Goal: Transaction & Acquisition: Purchase product/service

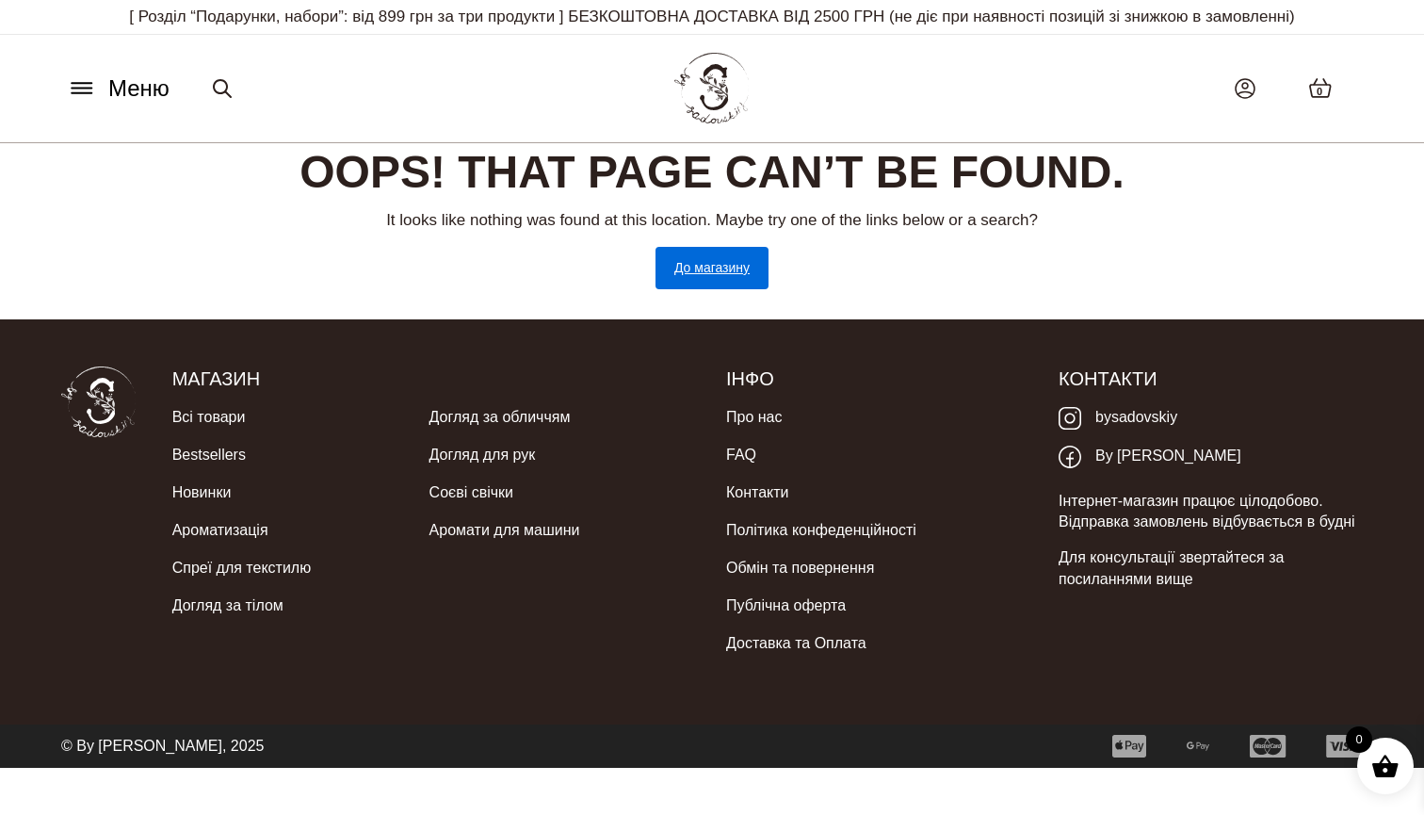
click at [715, 264] on link "До магазину" at bounding box center [712, 268] width 113 height 42
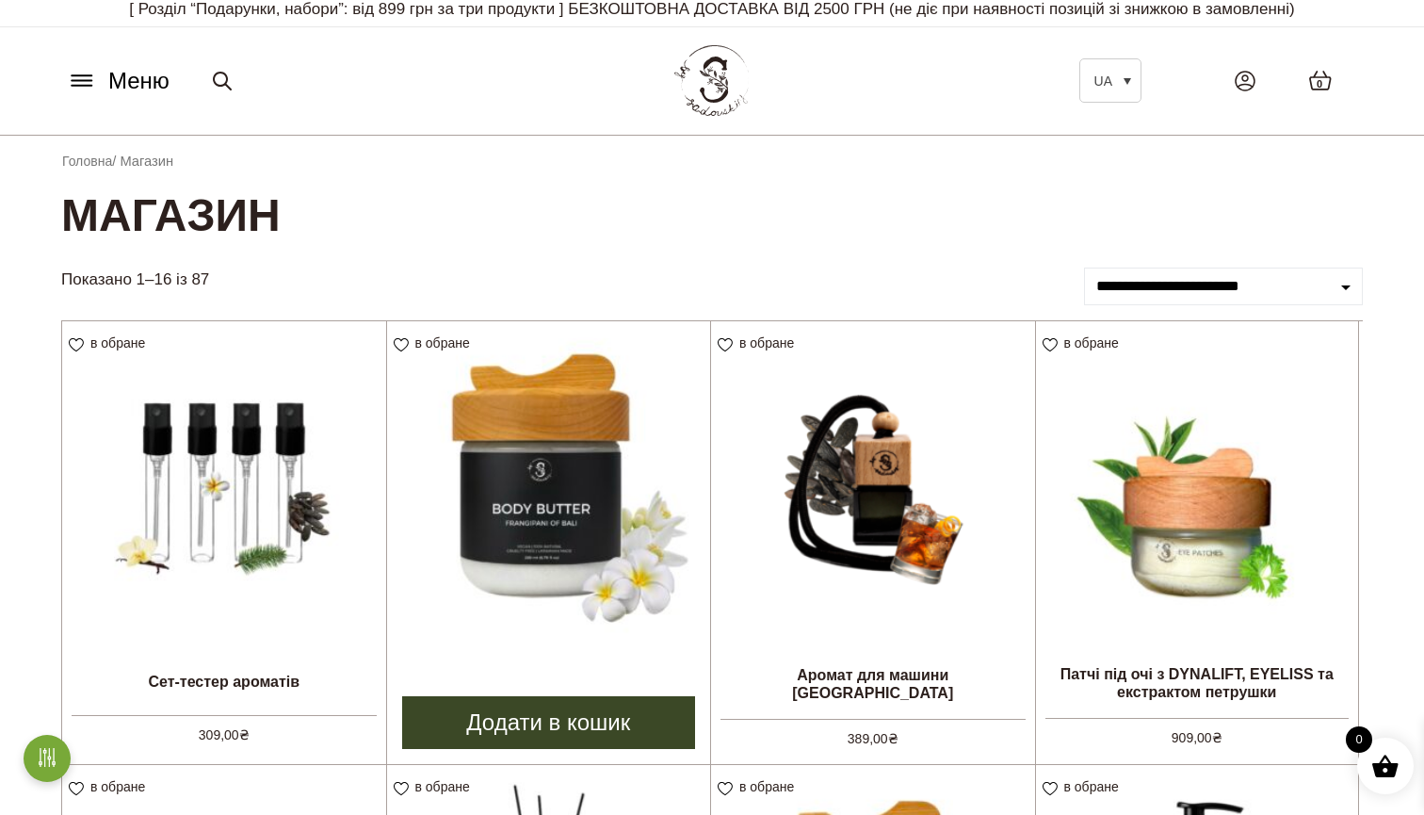
scroll to position [1, 0]
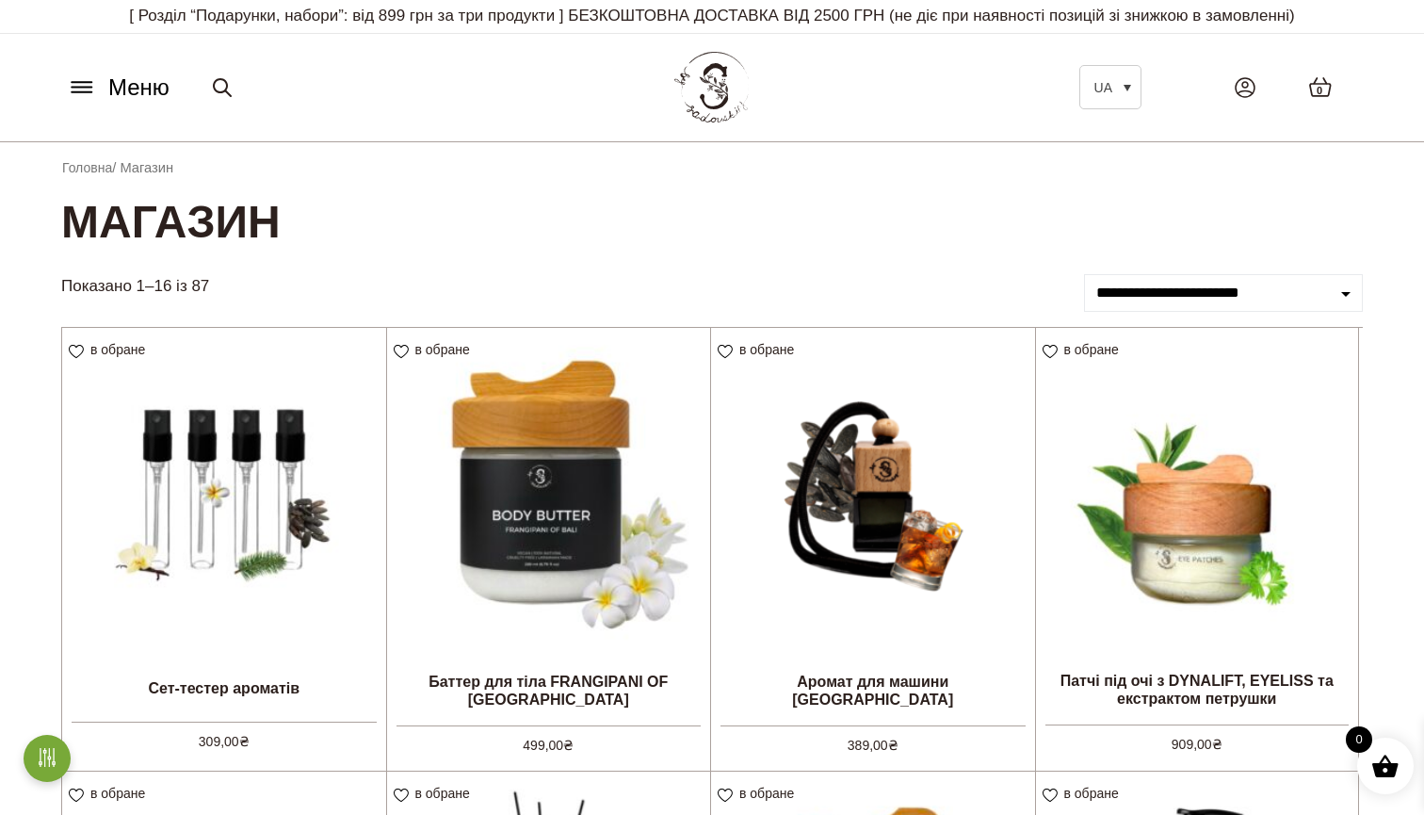
click at [85, 88] on icon at bounding box center [82, 88] width 20 height 0
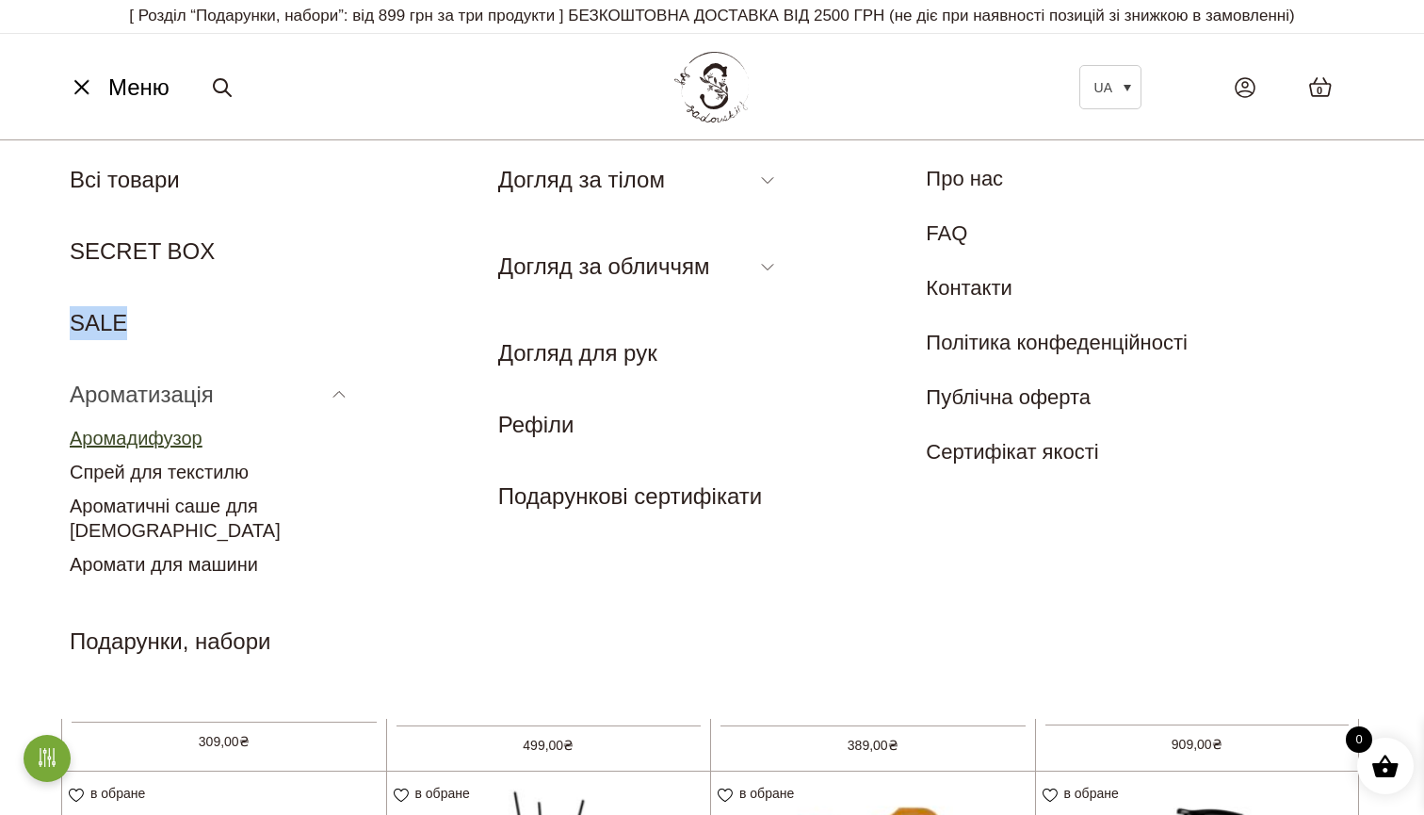
click at [132, 438] on link "Аромадифузор" at bounding box center [136, 438] width 133 height 21
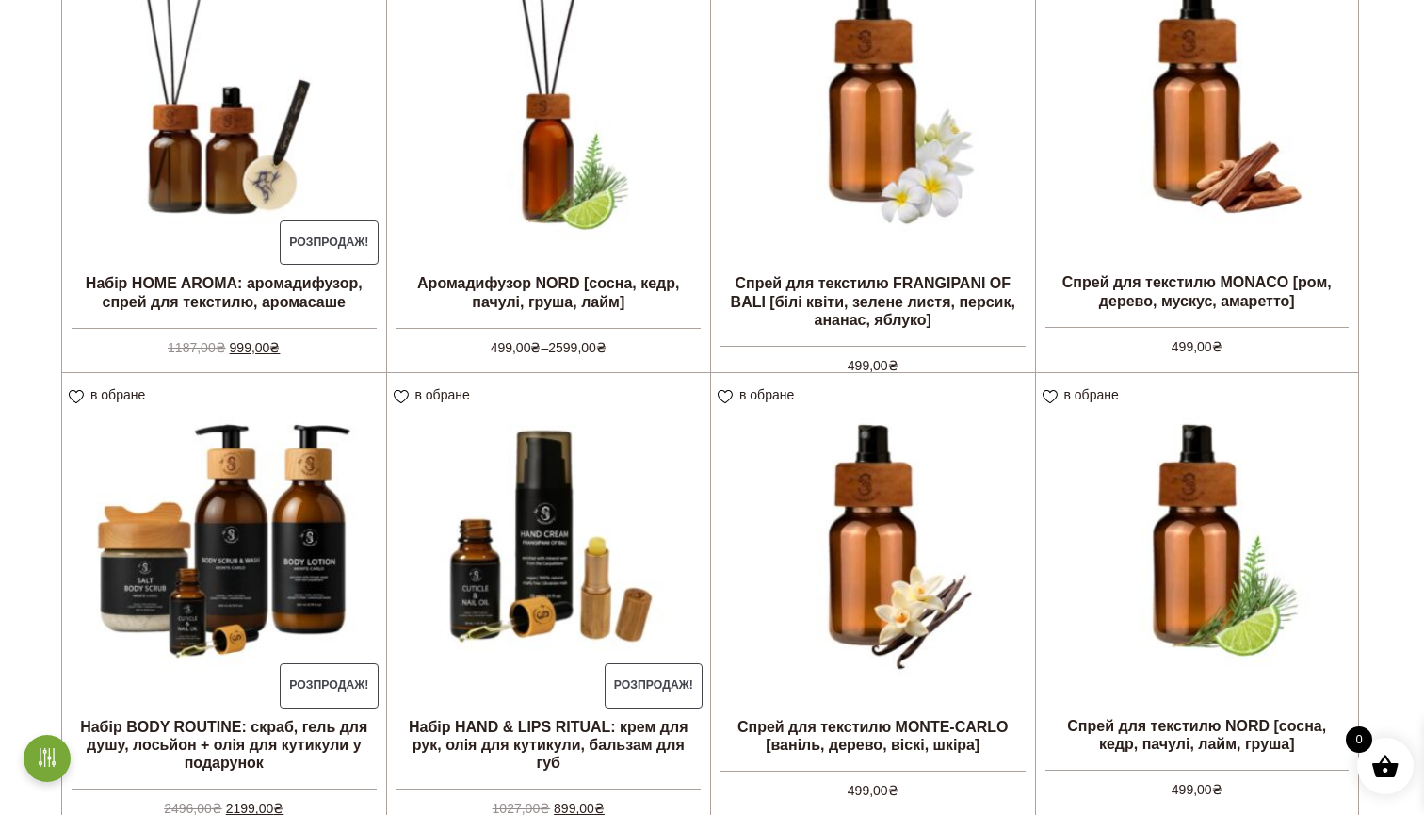
scroll to position [398, 0]
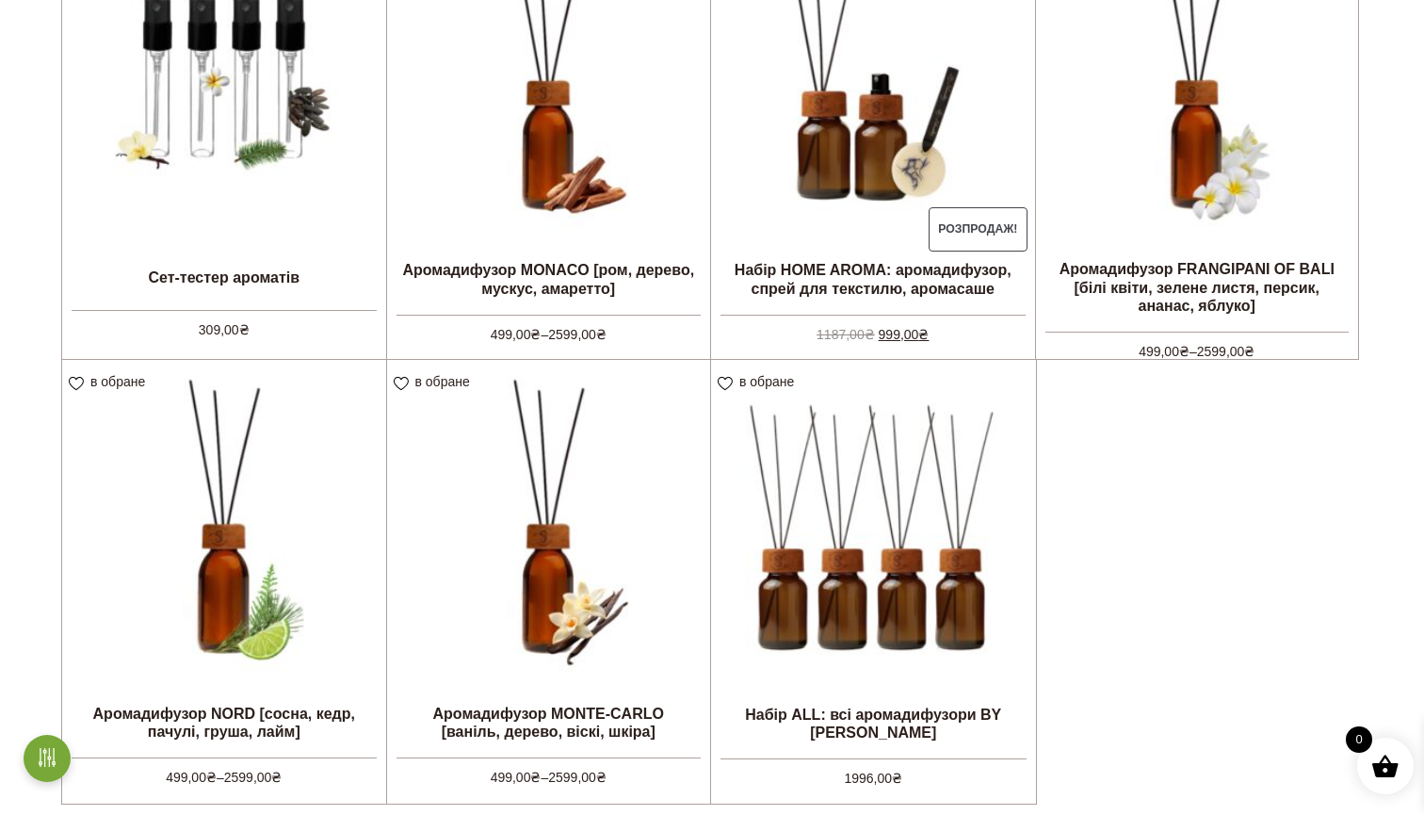
scroll to position [669, 0]
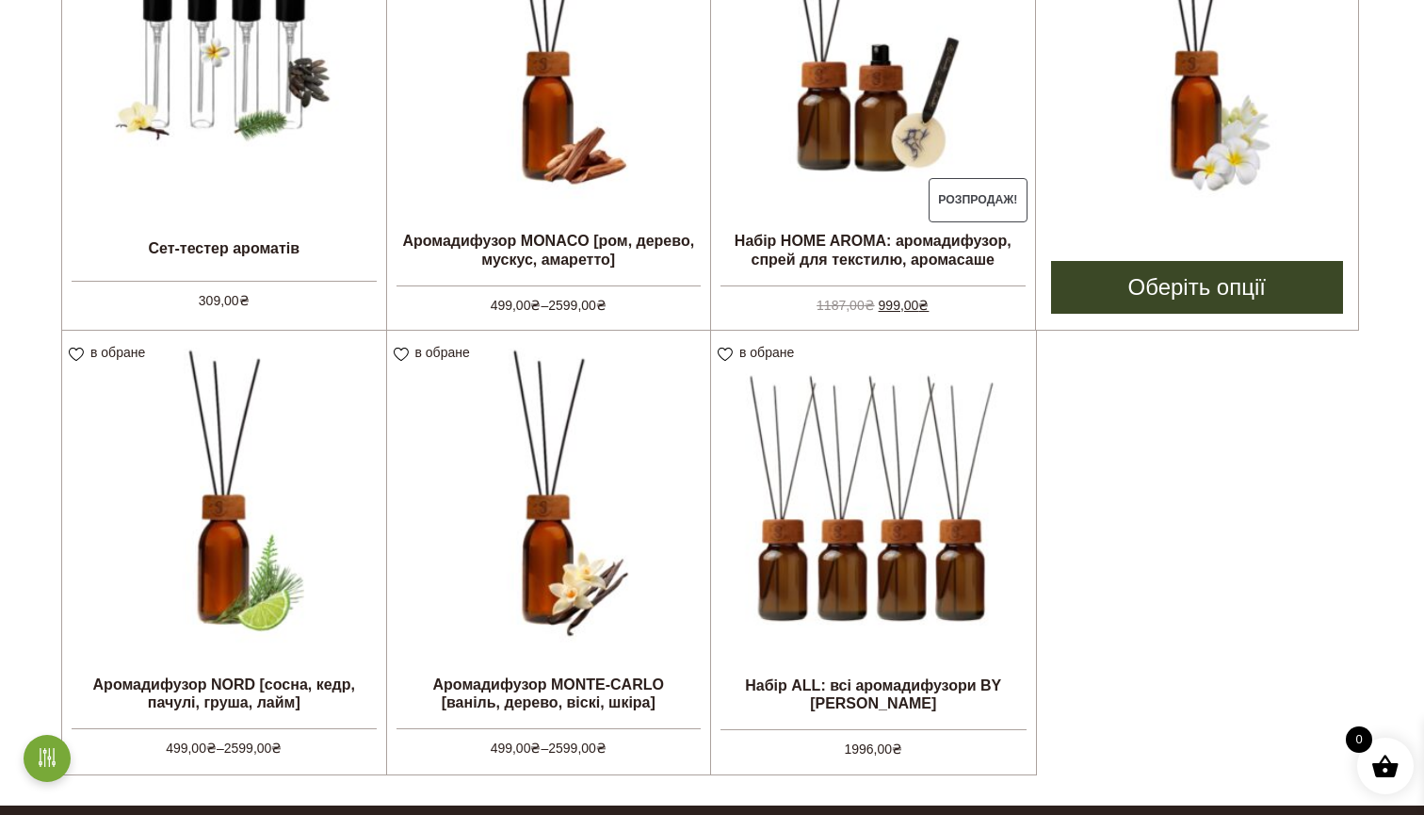
click at [1199, 273] on link "Оберіть опції" at bounding box center [1197, 287] width 293 height 53
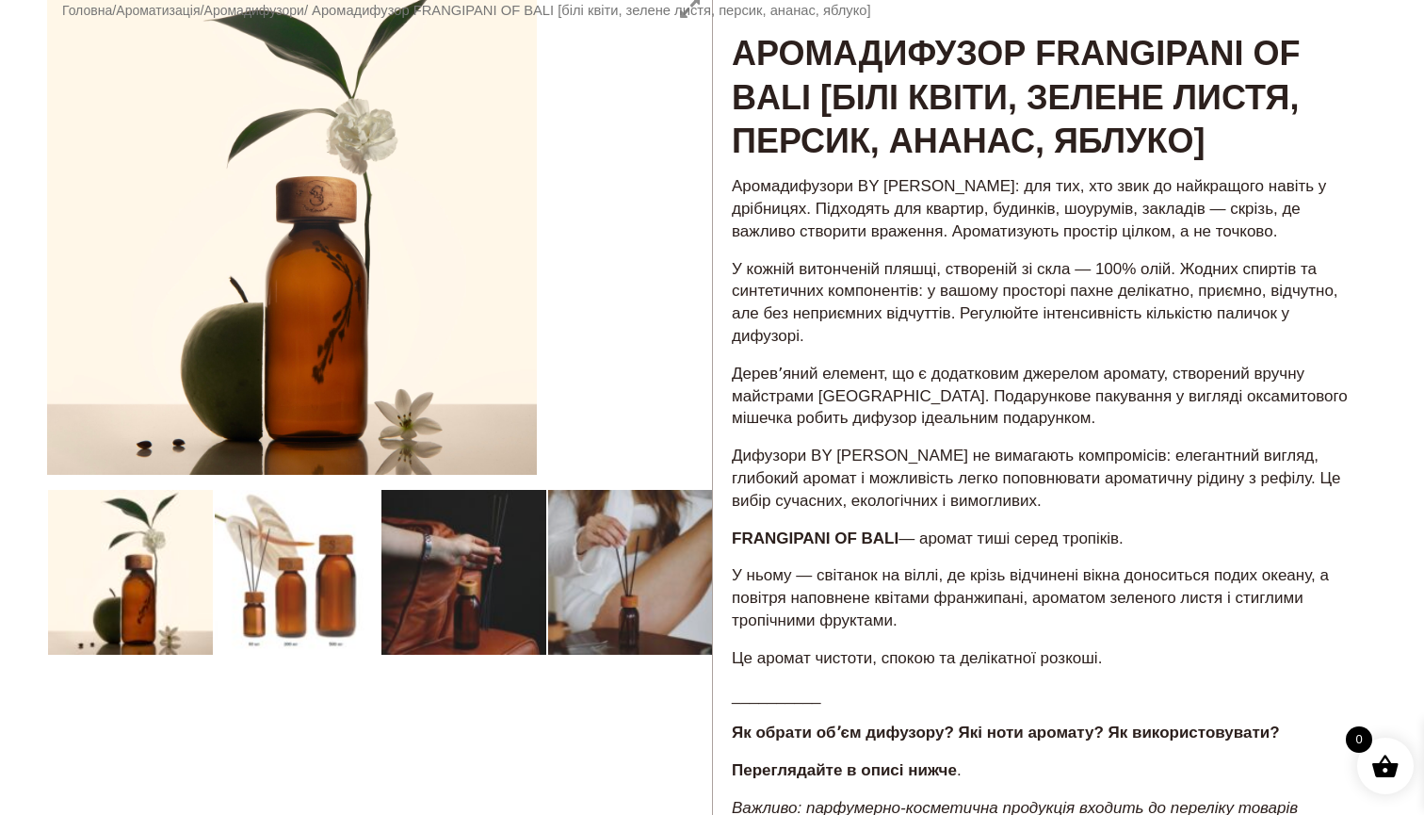
scroll to position [547, 0]
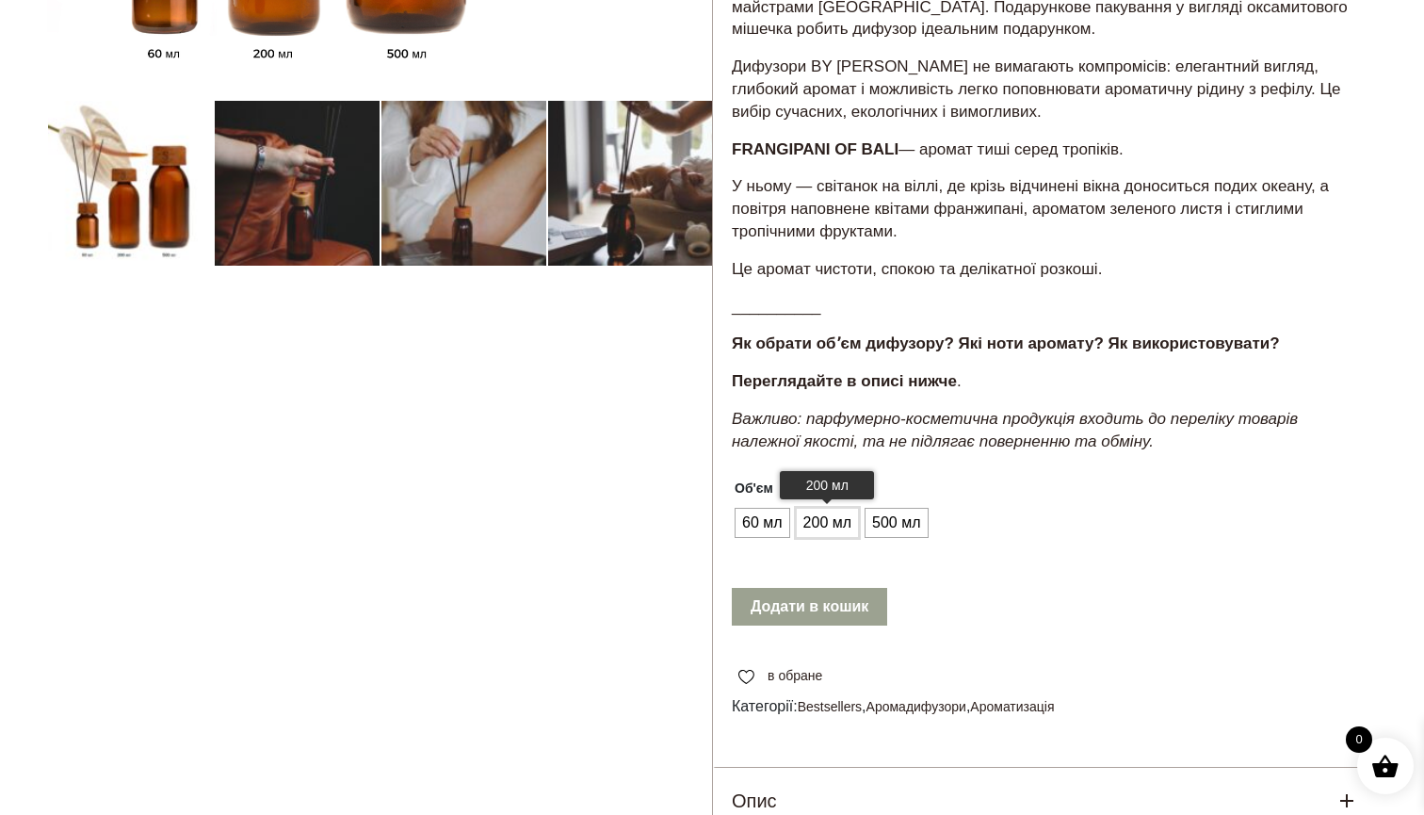
click at [827, 509] on span "200 мл" at bounding box center [827, 523] width 57 height 30
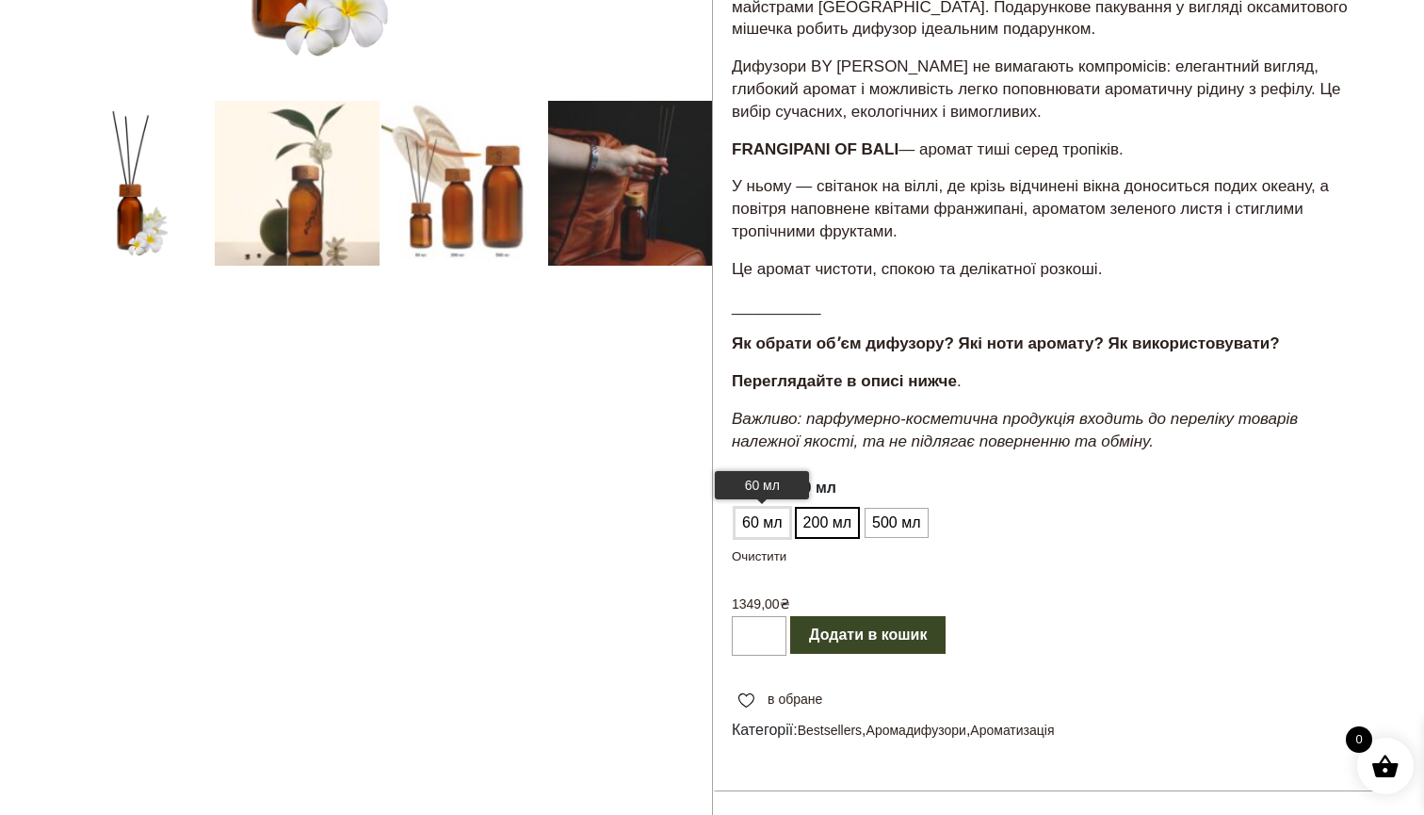
click at [772, 508] on span "60 мл" at bounding box center [763, 523] width 50 height 30
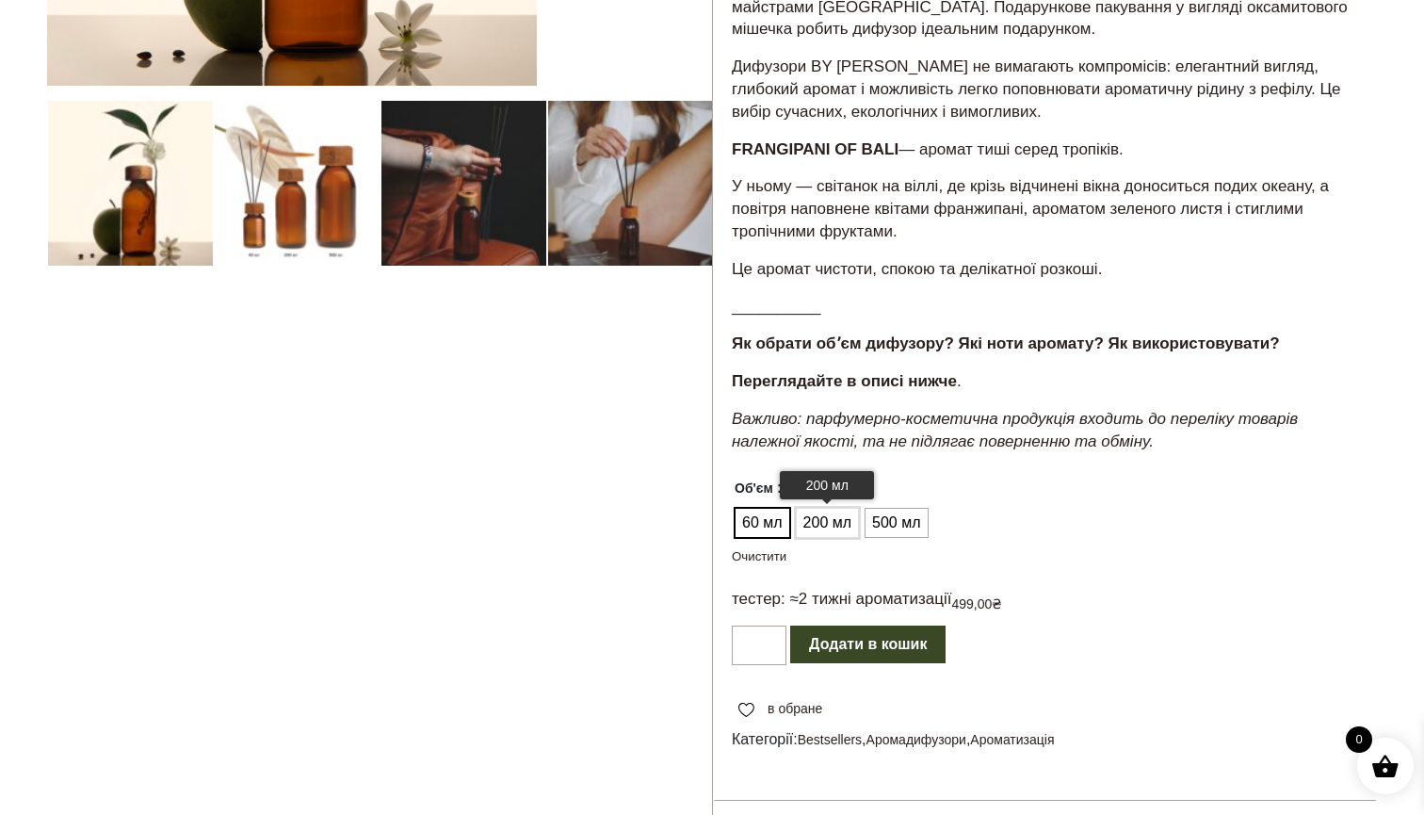
click at [828, 508] on span "200 мл" at bounding box center [827, 523] width 57 height 30
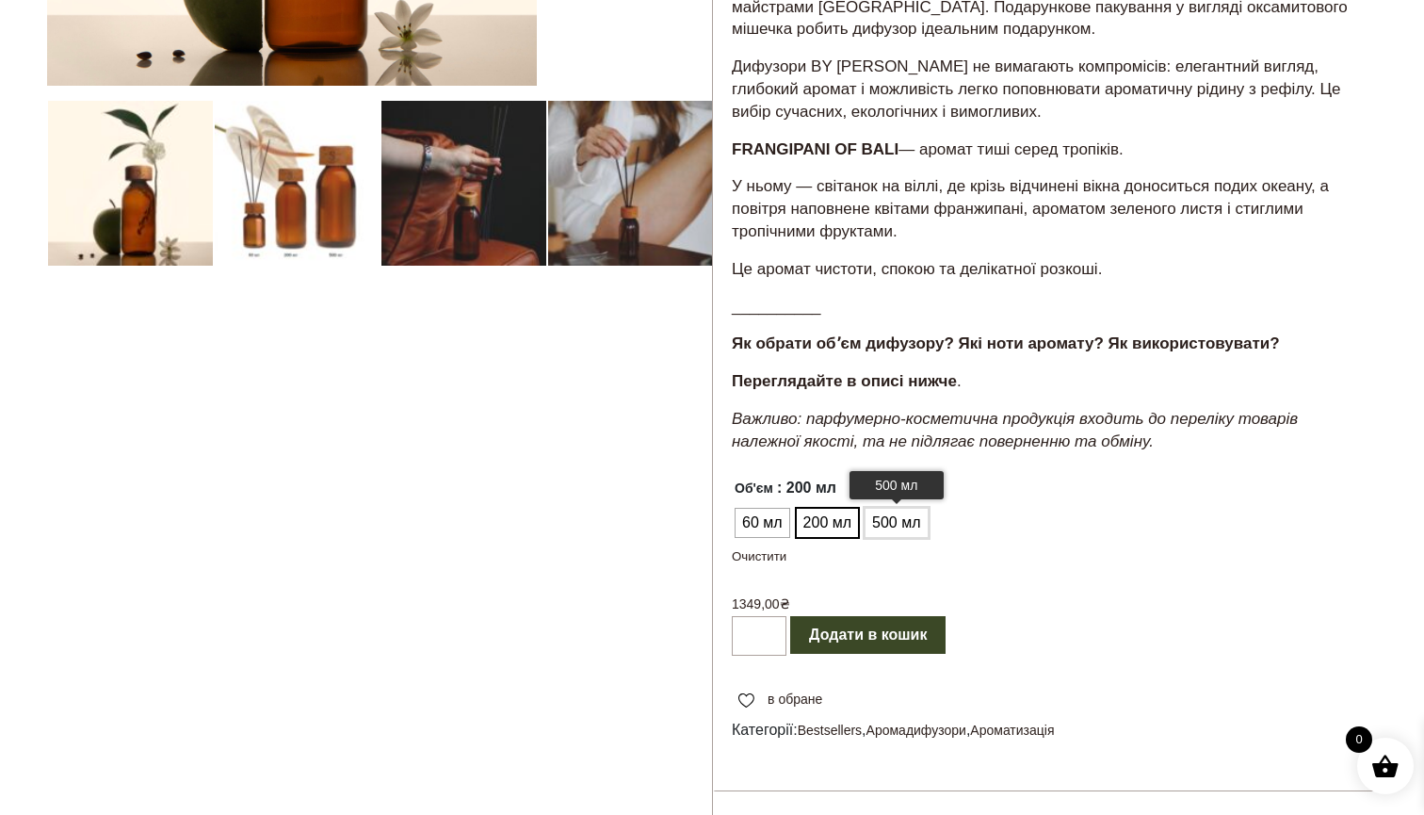
click at [885, 508] on span "500 мл" at bounding box center [896, 523] width 57 height 30
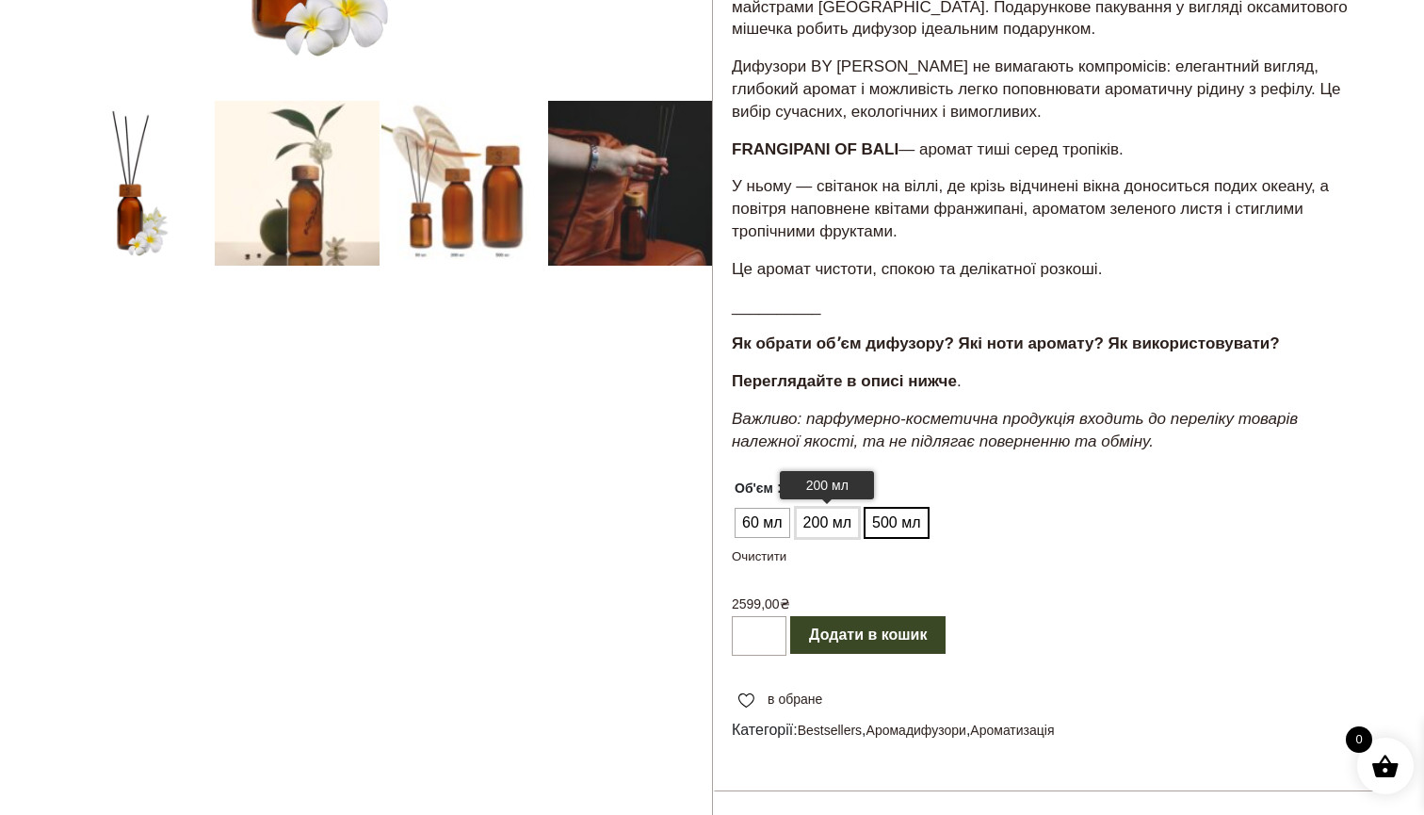
click at [837, 511] on span "200 мл" at bounding box center [827, 523] width 57 height 30
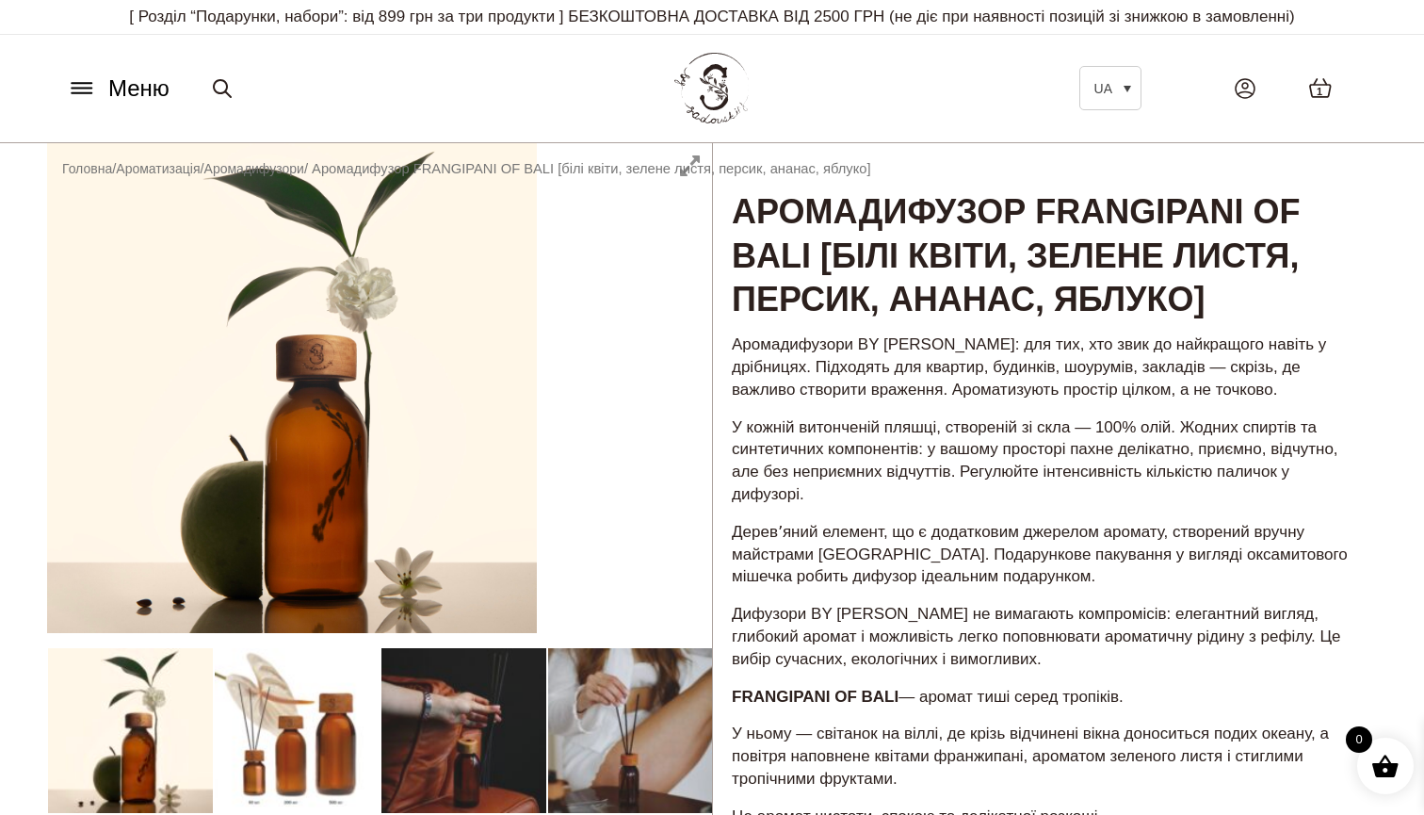
scroll to position [0, 0]
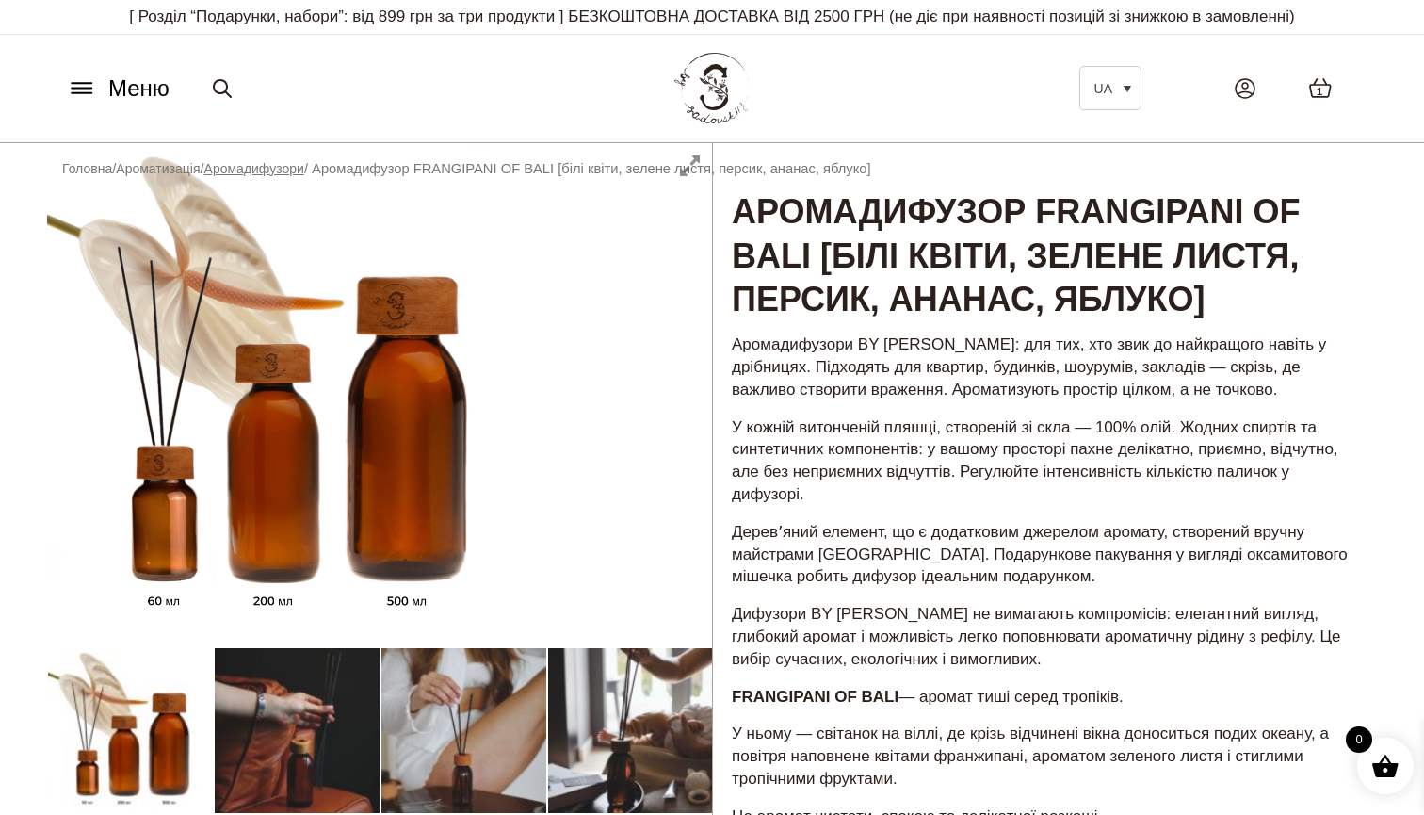
click at [304, 167] on link "Аромадифузори" at bounding box center [254, 168] width 100 height 15
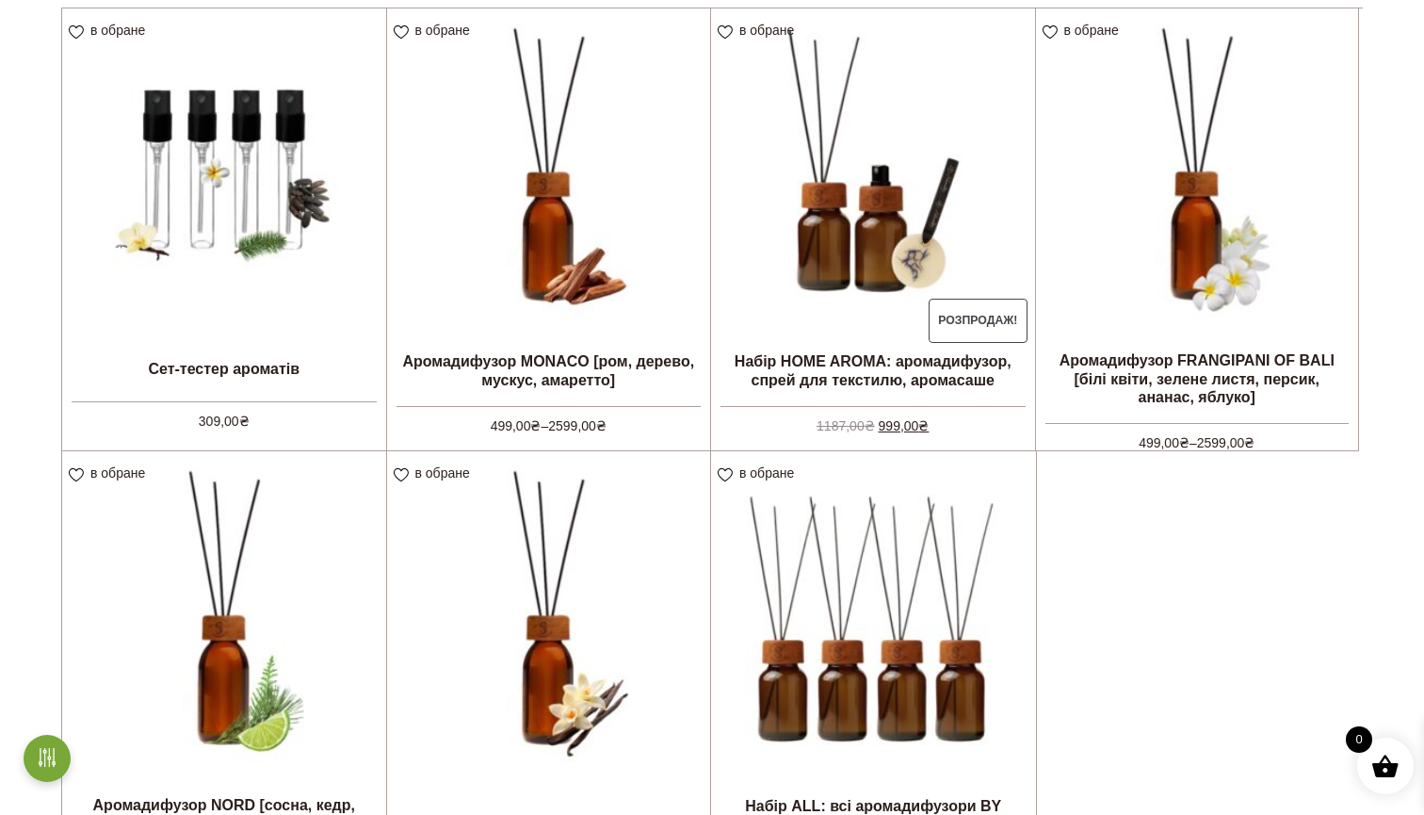
scroll to position [544, 0]
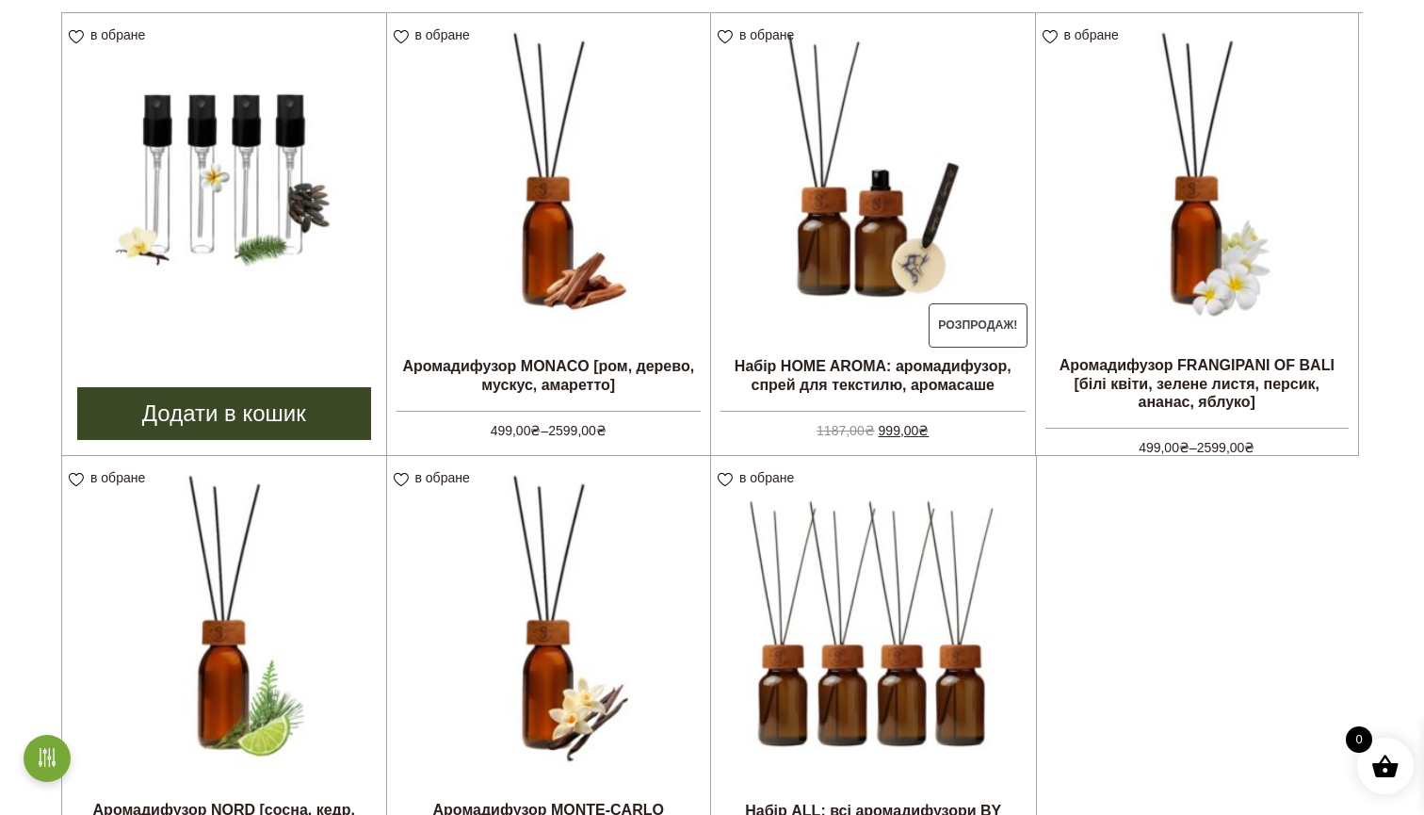
click at [308, 150] on img at bounding box center [224, 175] width 324 height 324
